Goal: Task Accomplishment & Management: Manage account settings

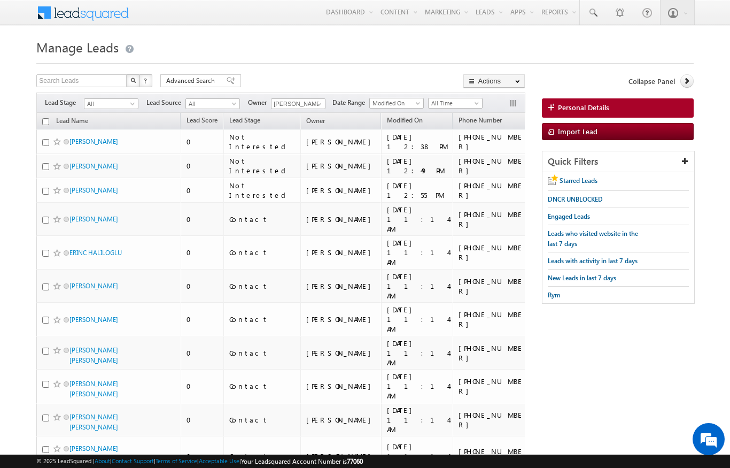
click at [40, 121] on th "Lead Name" at bounding box center [108, 121] width 144 height 17
click at [45, 119] on input "checkbox" at bounding box center [45, 121] width 7 height 7
checkbox input "true"
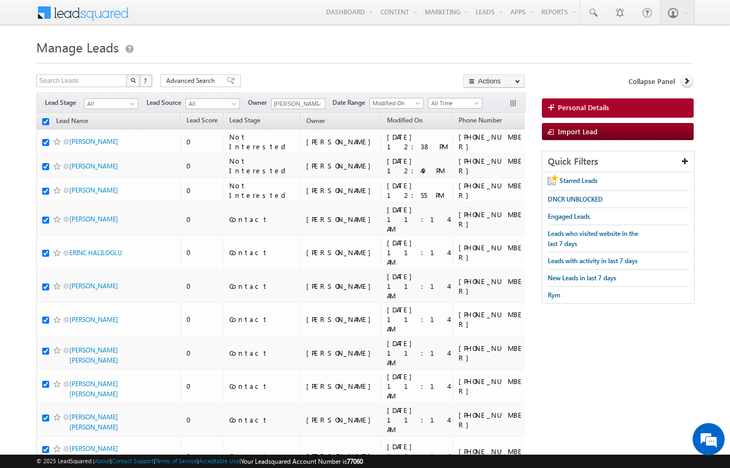
checkbox input "true"
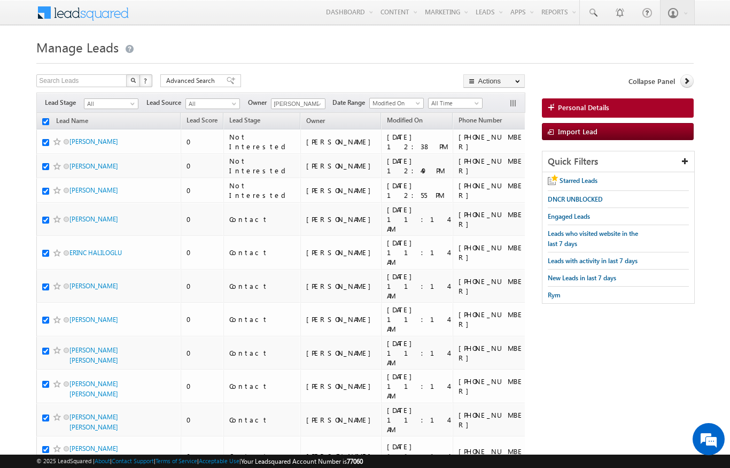
checkbox input "true"
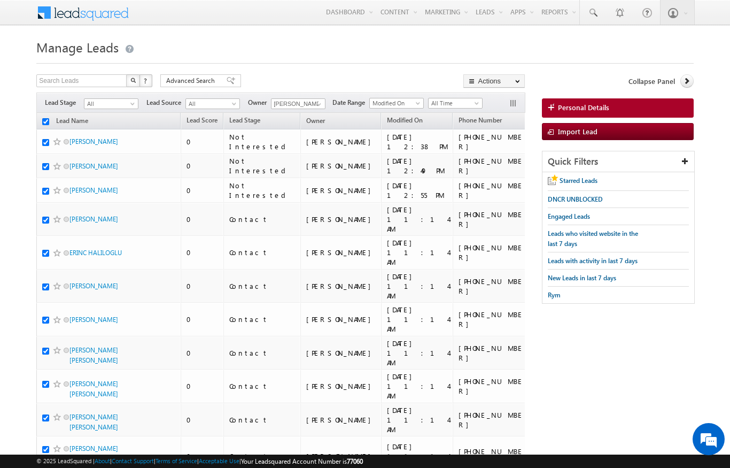
checkbox input "true"
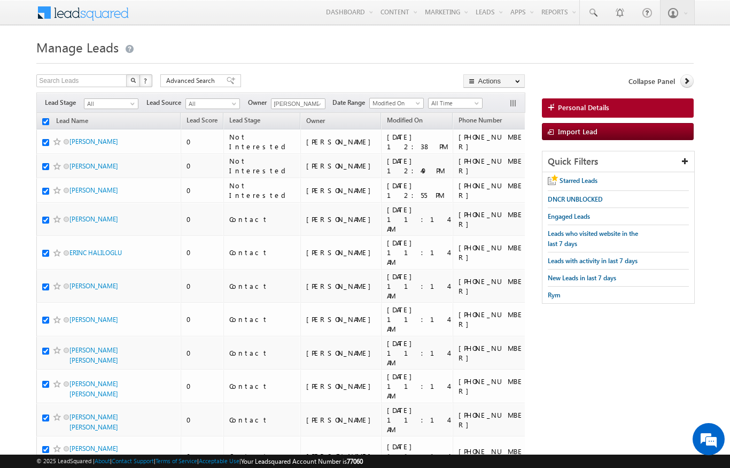
checkbox input "true"
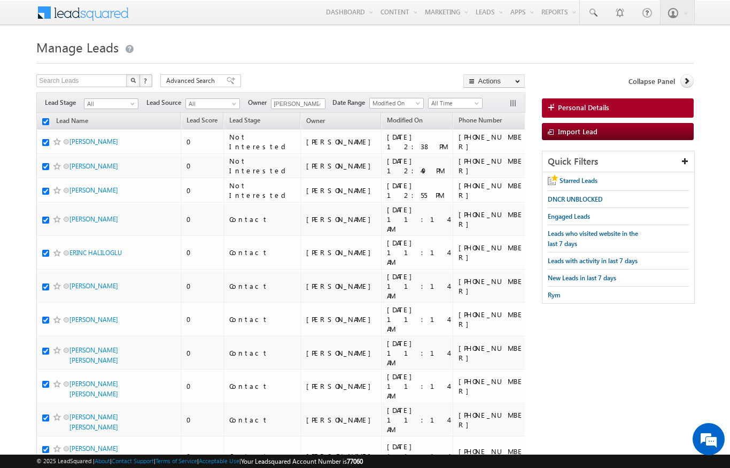
checkbox input "true"
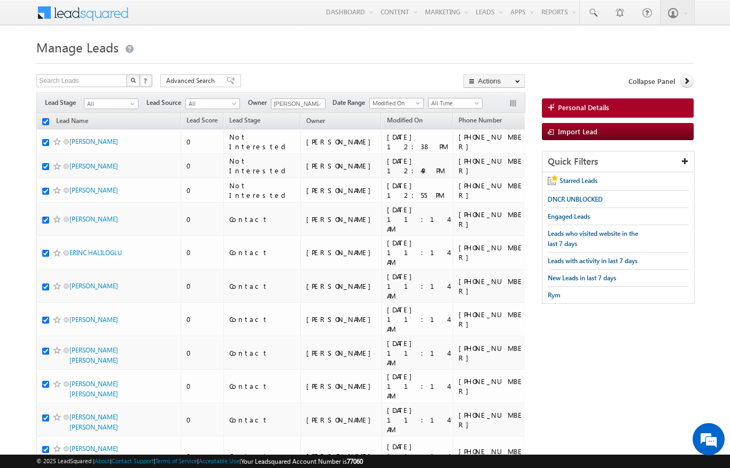
checkbox input "true"
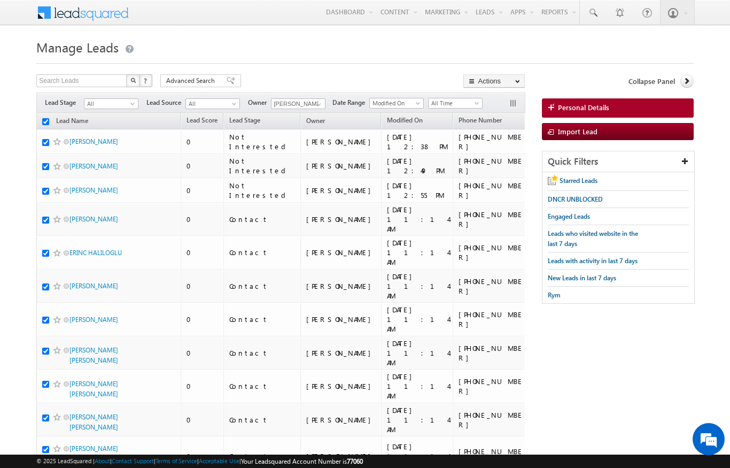
checkbox input "true"
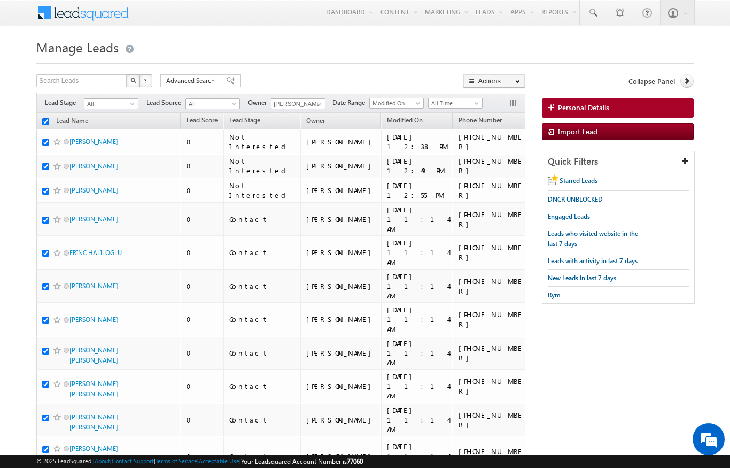
checkbox input "true"
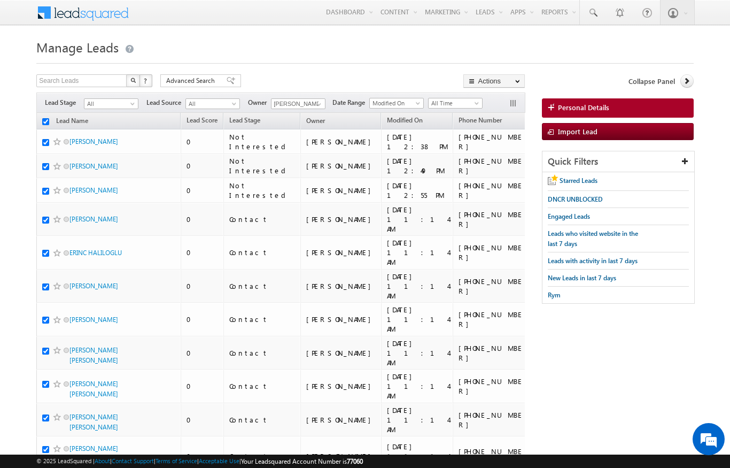
checkbox input "true"
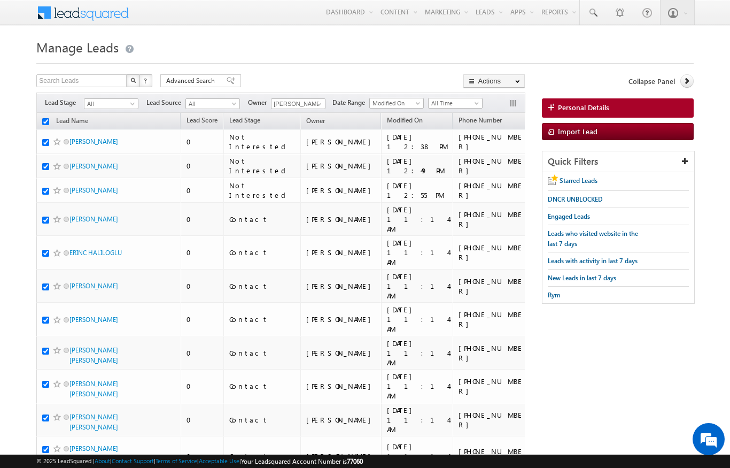
checkbox input "true"
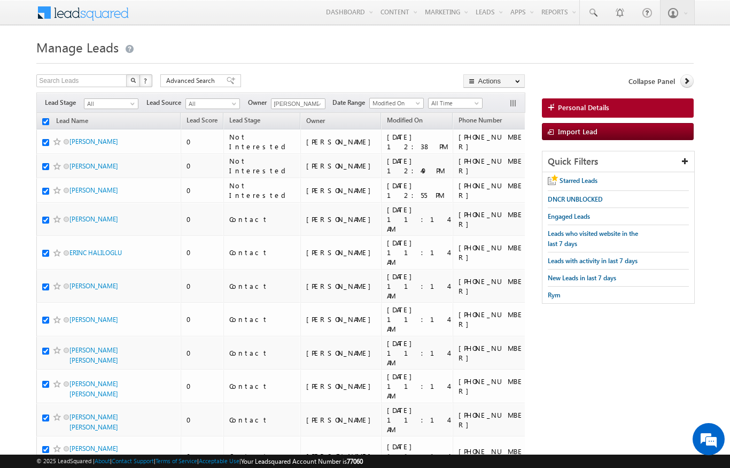
checkbox input "true"
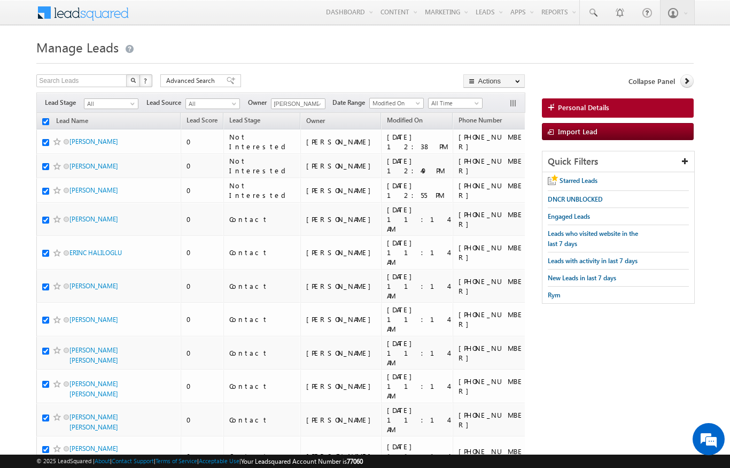
checkbox input "true"
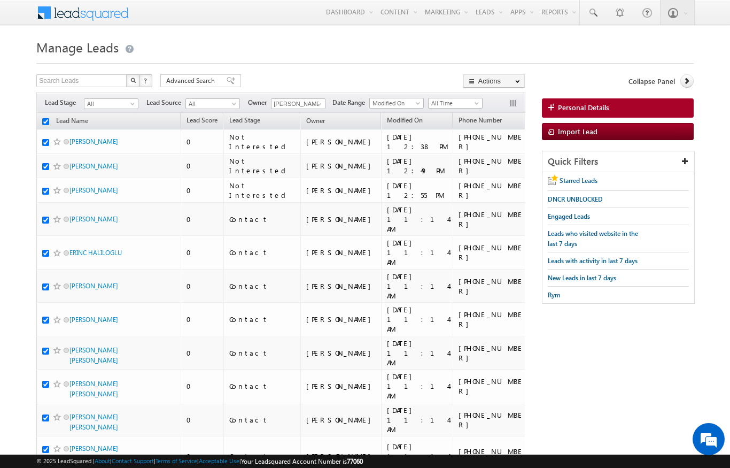
checkbox input "true"
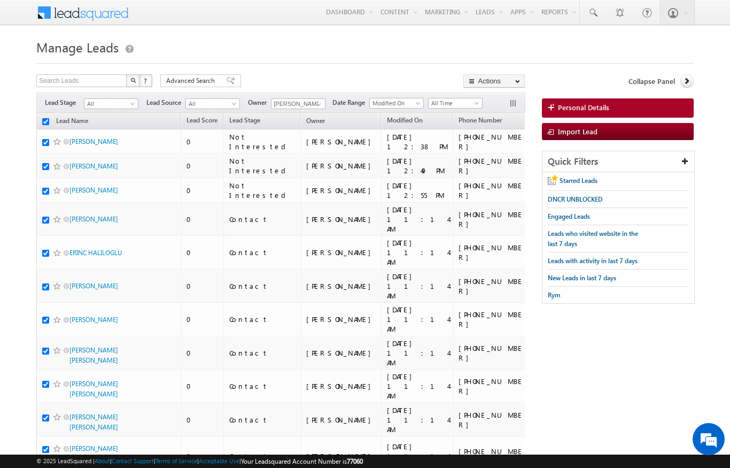
checkbox input "true"
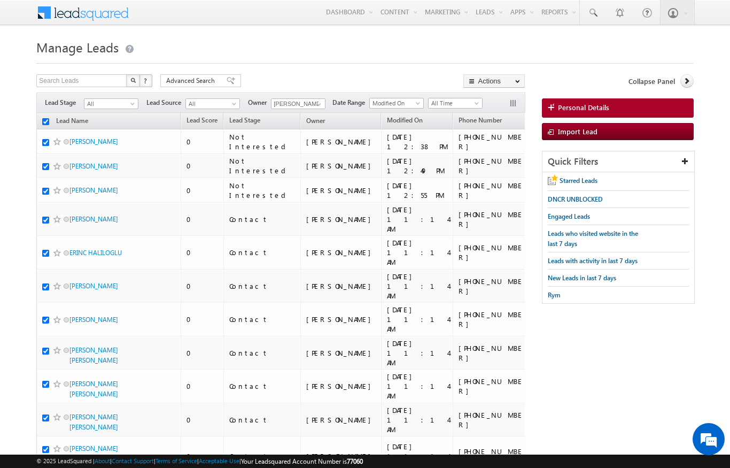
checkbox input "true"
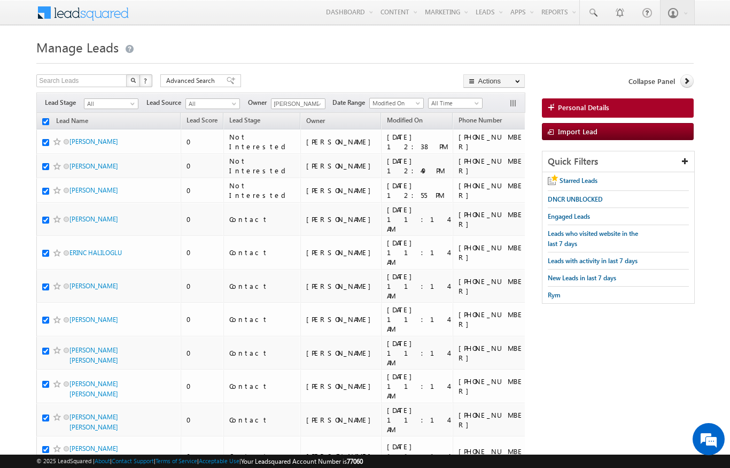
checkbox input "true"
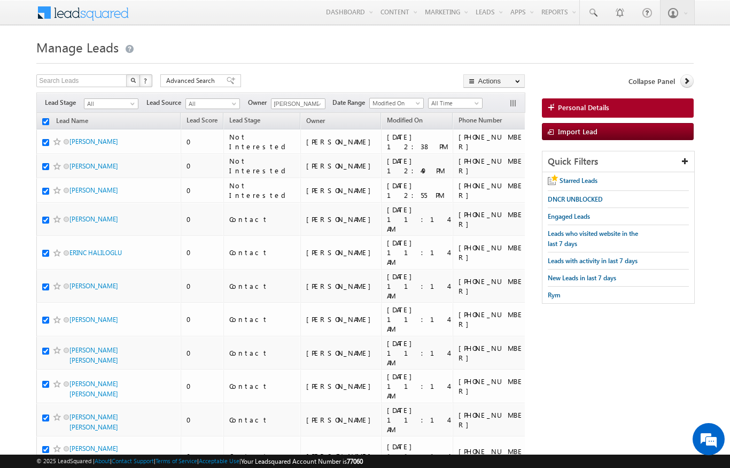
checkbox input "true"
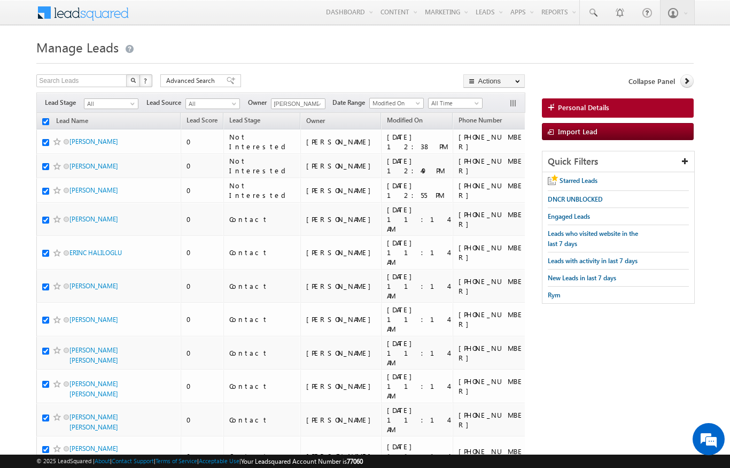
checkbox input "true"
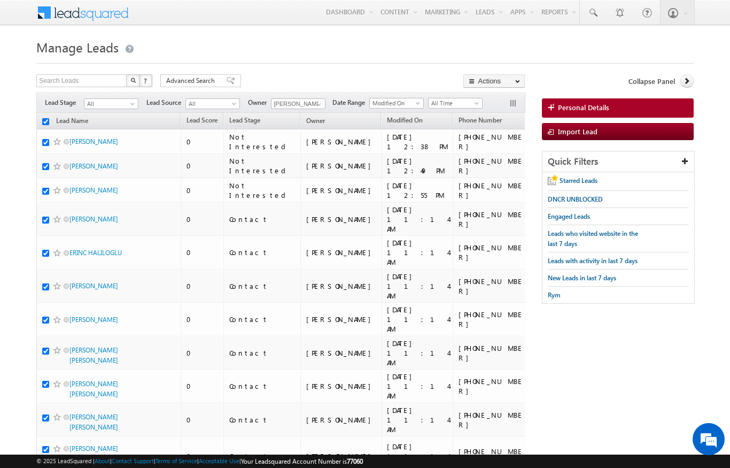
checkbox input "true"
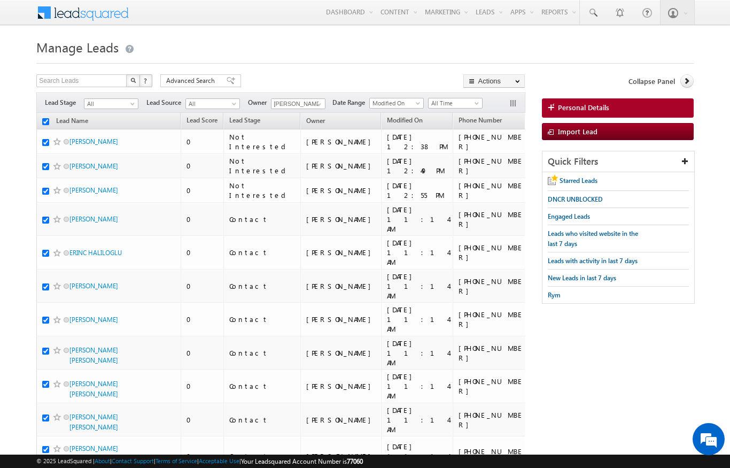
checkbox input "true"
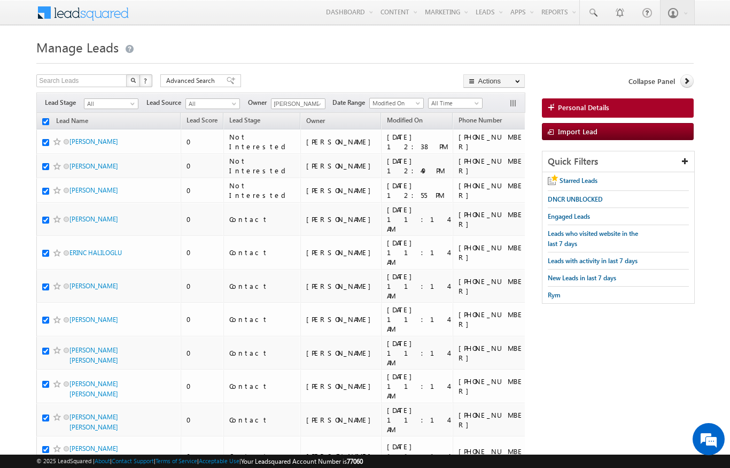
checkbox input "true"
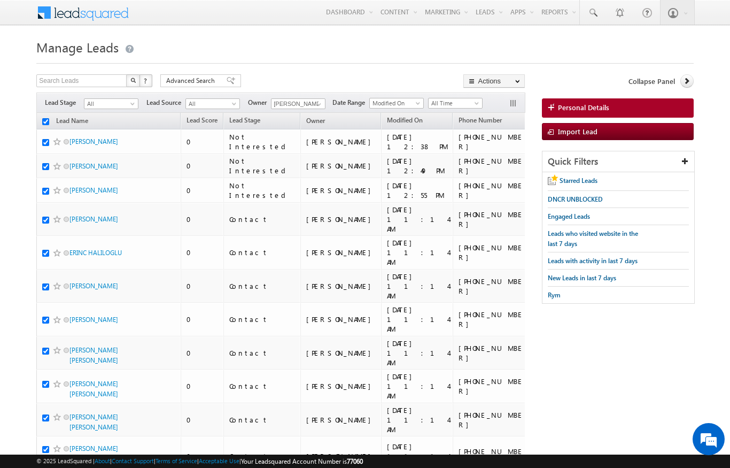
checkbox input "true"
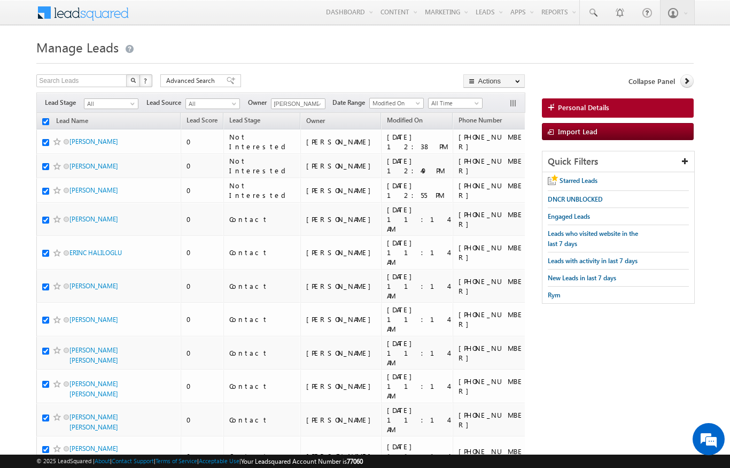
checkbox input "true"
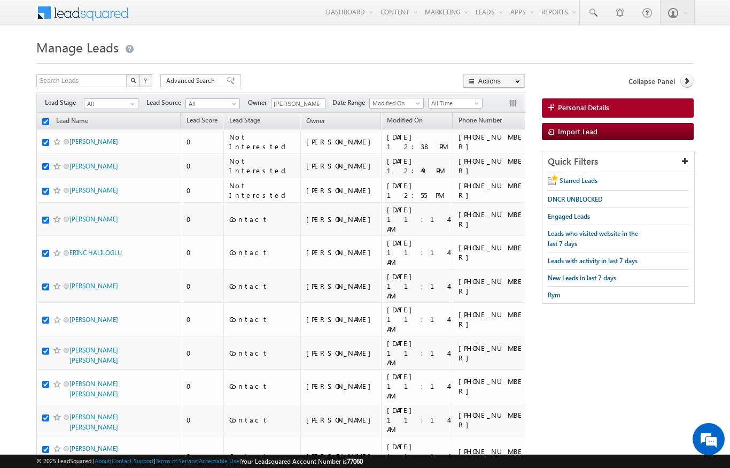
checkbox input "true"
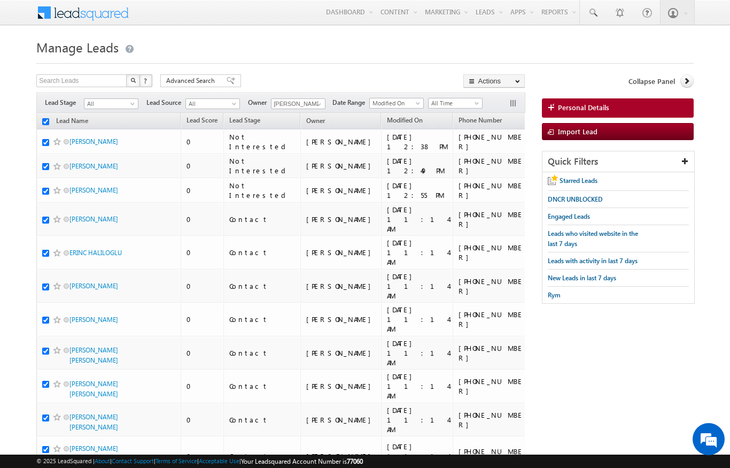
checkbox input "true"
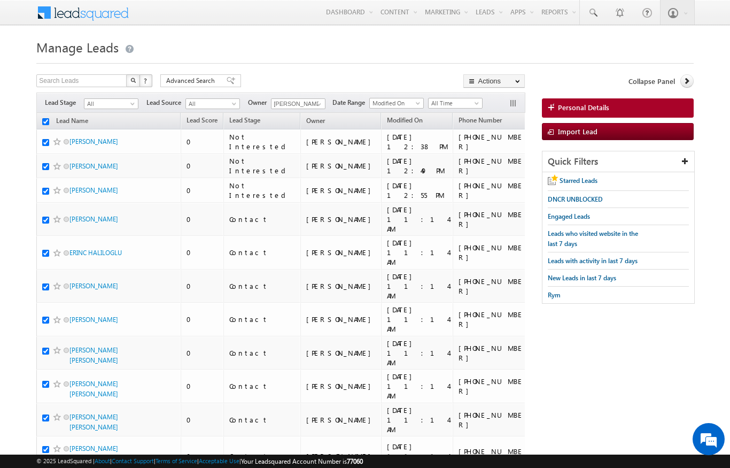
checkbox input "true"
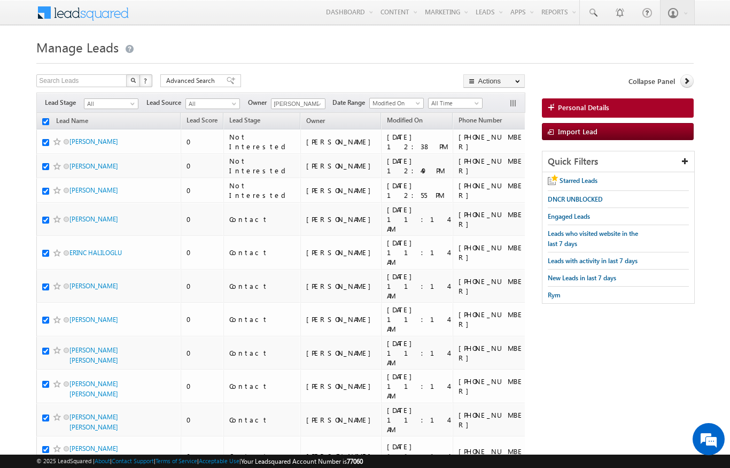
checkbox input "true"
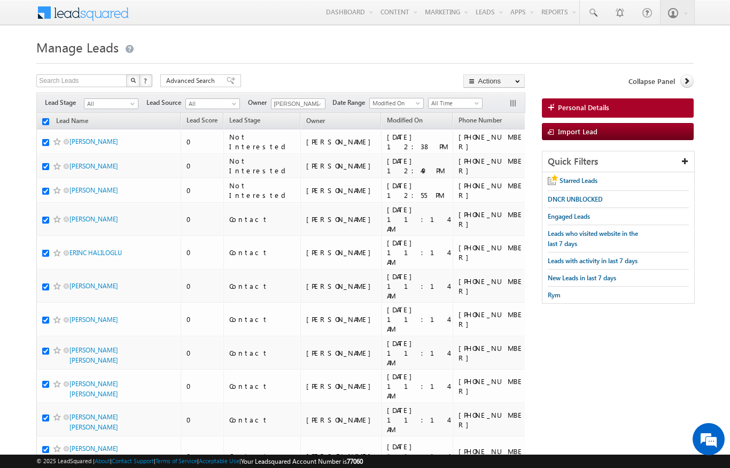
checkbox input "true"
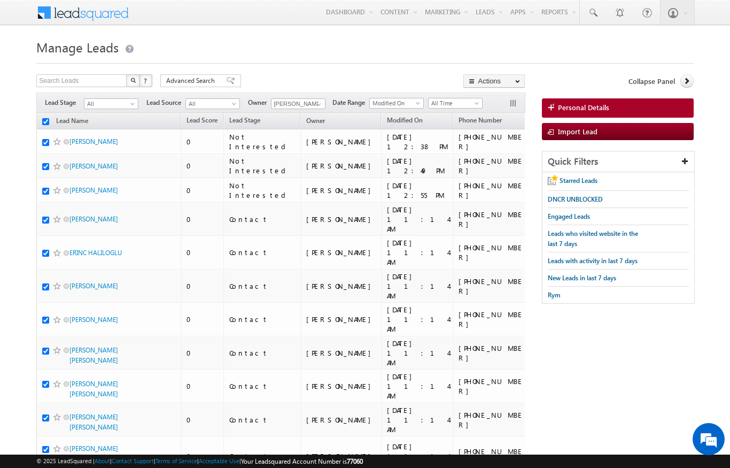
checkbox input "true"
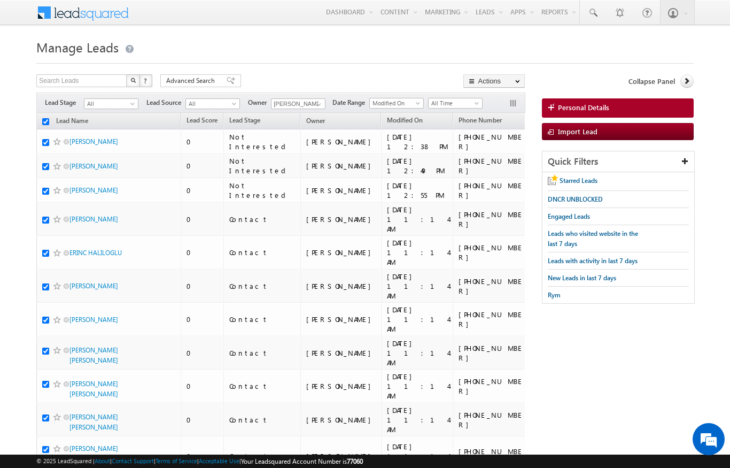
checkbox input "true"
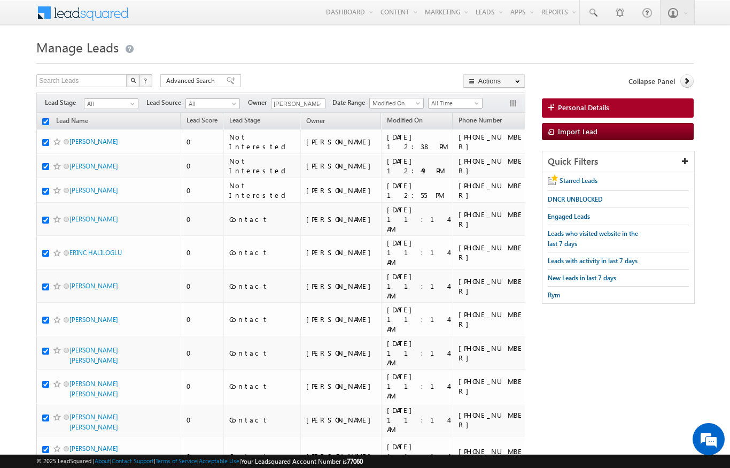
checkbox input "true"
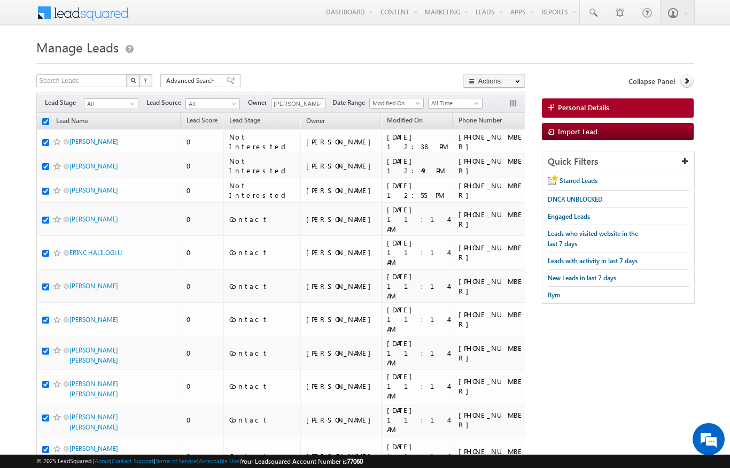
checkbox input "true"
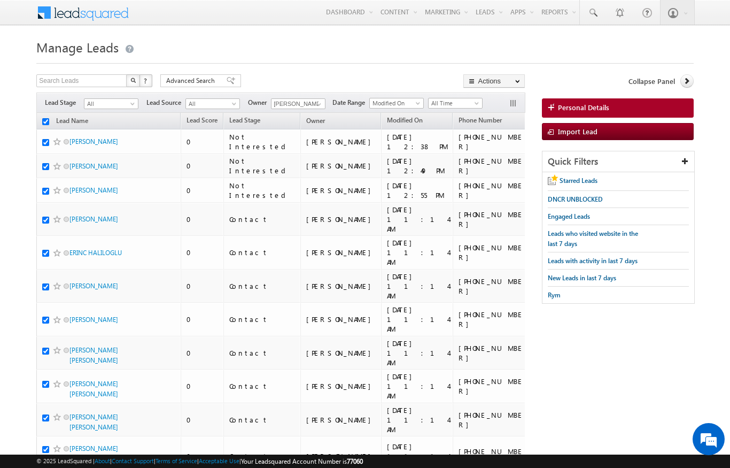
checkbox input "true"
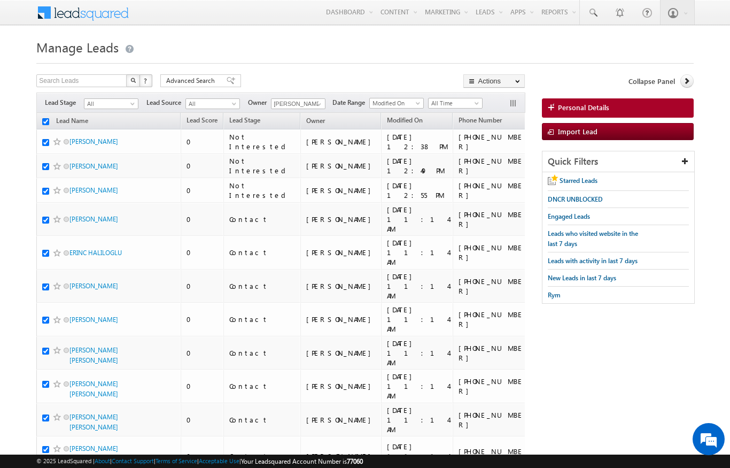
checkbox input "true"
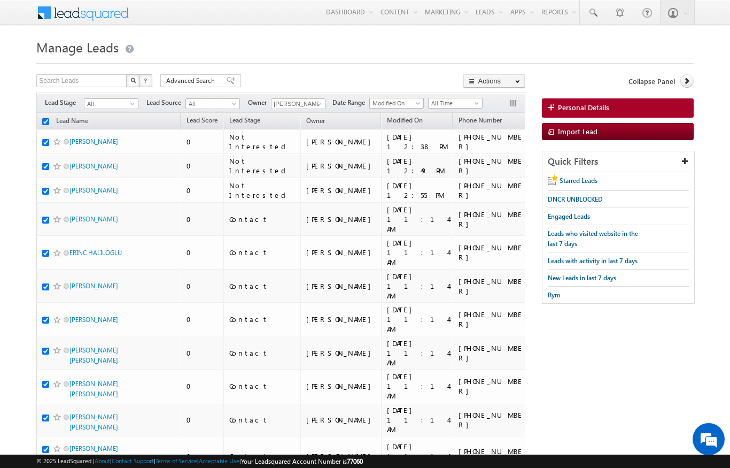
checkbox input "true"
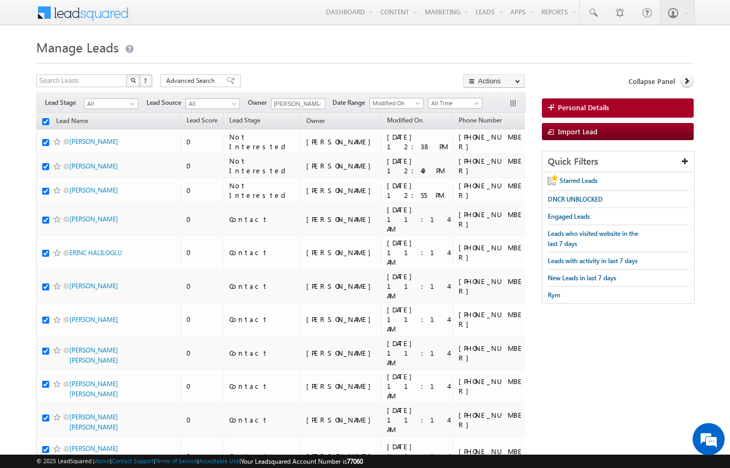
checkbox input "true"
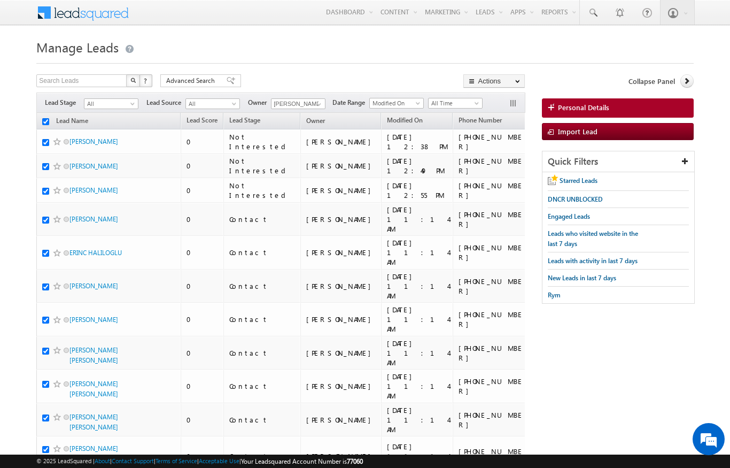
checkbox input "true"
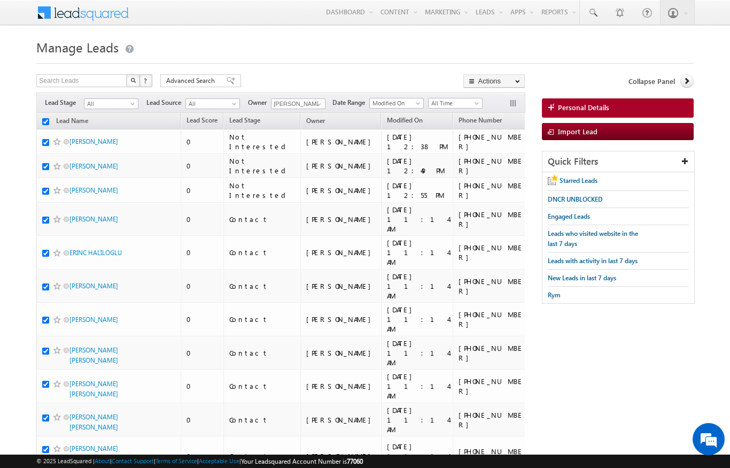
checkbox input "true"
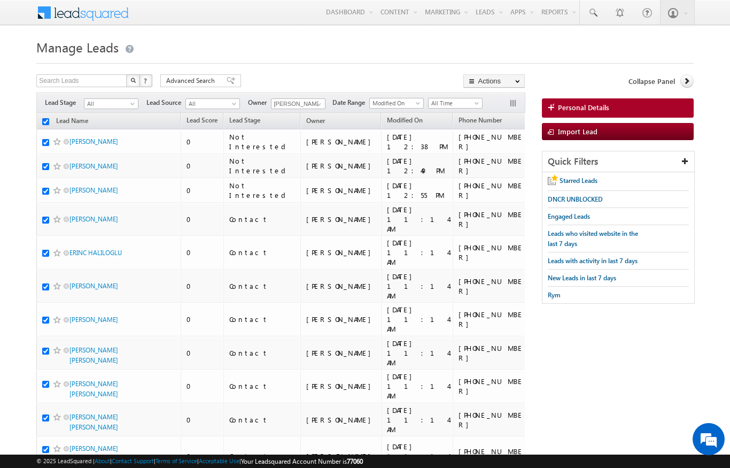
checkbox input "true"
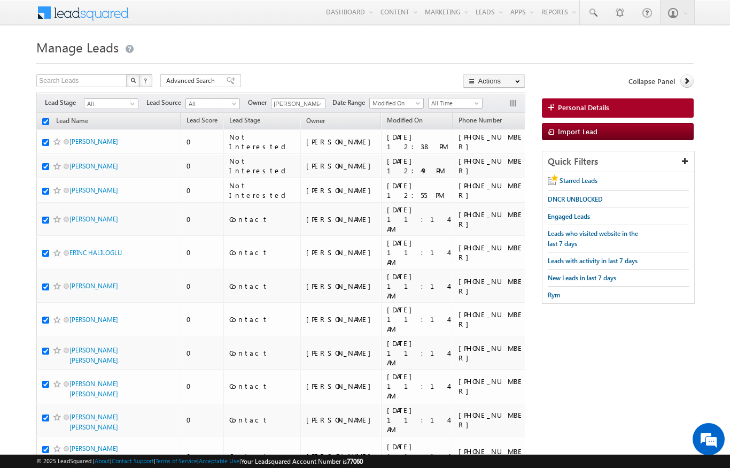
checkbox input "true"
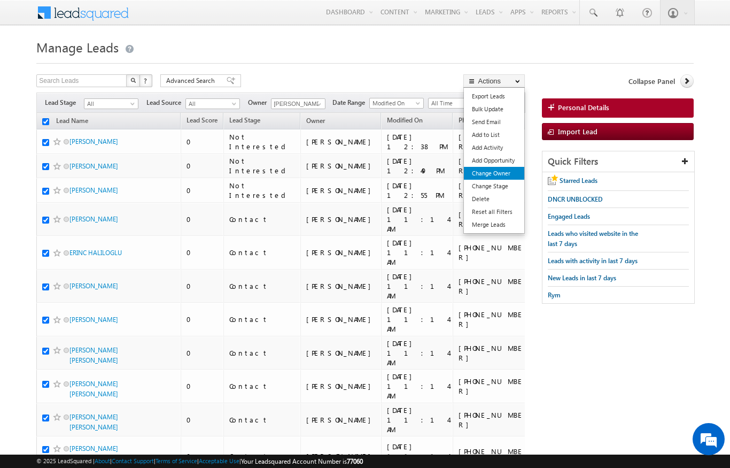
click at [475, 171] on link "Change Owner" at bounding box center [494, 173] width 60 height 13
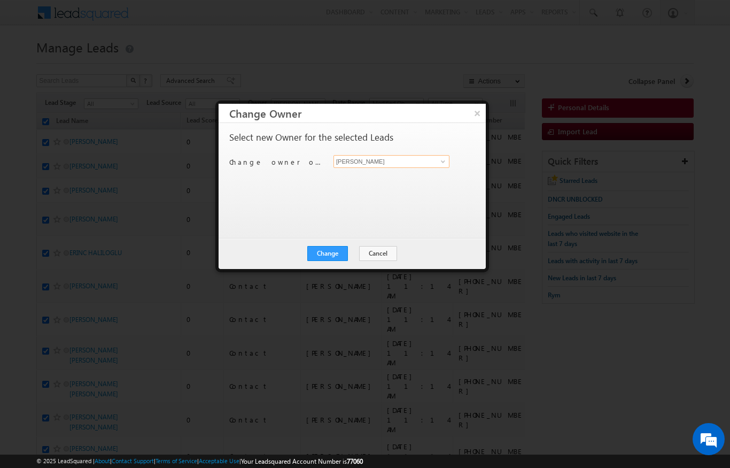
click at [433, 164] on input "[PERSON_NAME]" at bounding box center [391, 161] width 116 height 13
click at [358, 186] on link "[PERSON_NAME] [PERSON_NAME][EMAIL_ADDRESS][DOMAIN_NAME]" at bounding box center [391, 178] width 116 height 20
click at [337, 239] on div "Change Cancel Close" at bounding box center [352, 253] width 267 height 31
click at [332, 257] on button "Change" at bounding box center [327, 253] width 41 height 15
click at [362, 253] on button "Close" at bounding box center [354, 253] width 34 height 15
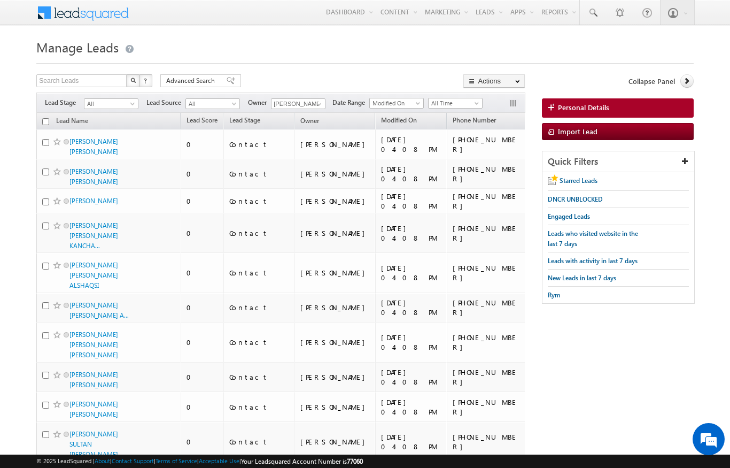
click at [45, 122] on input "checkbox" at bounding box center [45, 121] width 7 height 7
click at [462, 52] on h1 "Manage Leads" at bounding box center [364, 46] width 657 height 21
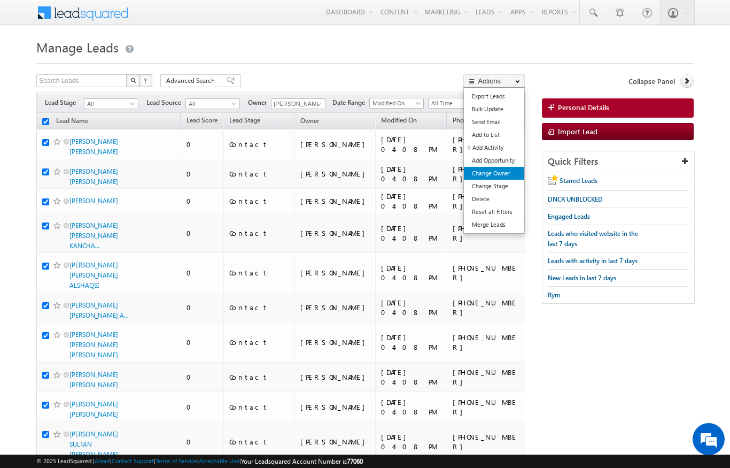
click at [510, 168] on link "Change Owner" at bounding box center [494, 173] width 60 height 13
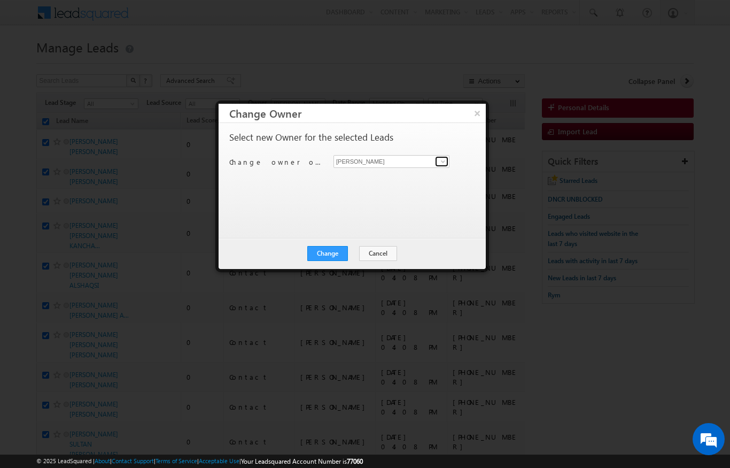
click at [441, 164] on span at bounding box center [443, 161] width 9 height 9
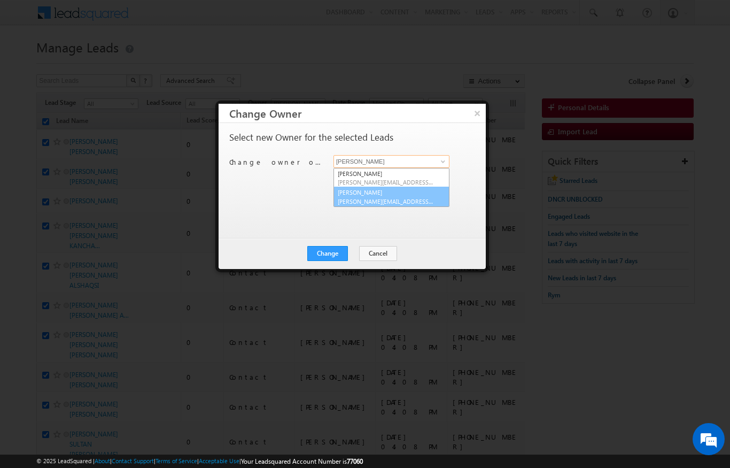
click at [392, 204] on span "[PERSON_NAME][EMAIL_ADDRESS][PERSON_NAME][DOMAIN_NAME]" at bounding box center [386, 201] width 96 height 8
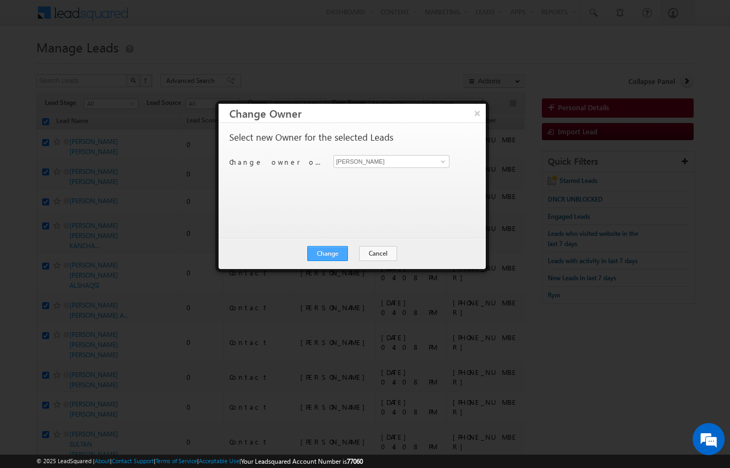
click at [329, 259] on button "Change" at bounding box center [327, 253] width 41 height 15
click at [356, 255] on button "Close" at bounding box center [354, 253] width 34 height 15
